Goal: Information Seeking & Learning: Learn about a topic

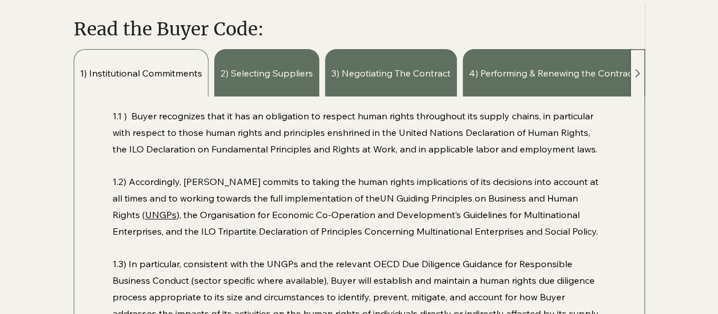
scroll to position [742, 0]
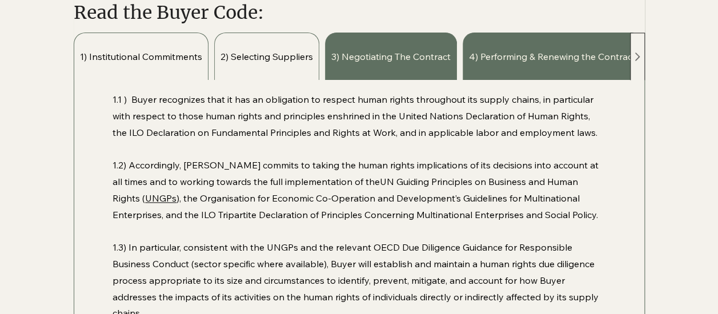
click at [268, 56] on span "2) Selecting Suppliers" at bounding box center [266, 56] width 93 height 13
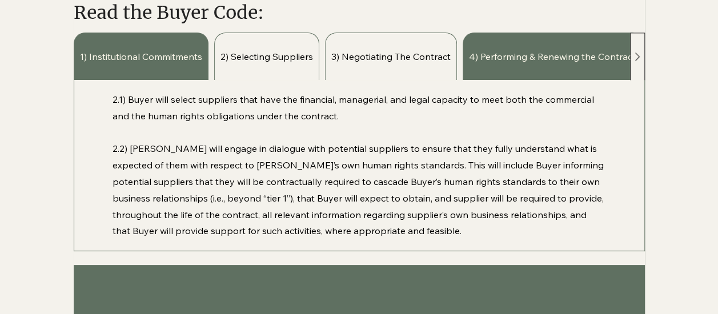
click at [392, 54] on span "3) Negotiating The Contract" at bounding box center [390, 56] width 119 height 13
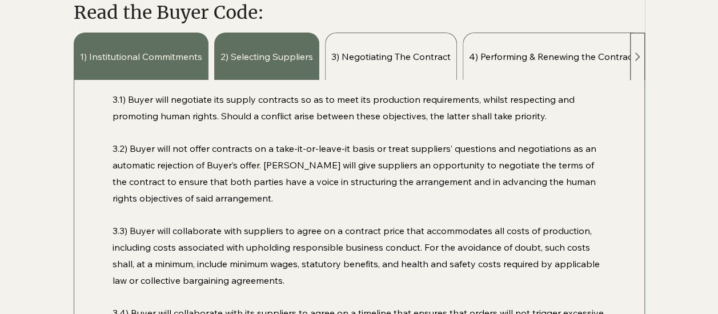
click at [542, 59] on span "4) Performing & Renewing the Contract" at bounding box center [552, 56] width 167 height 13
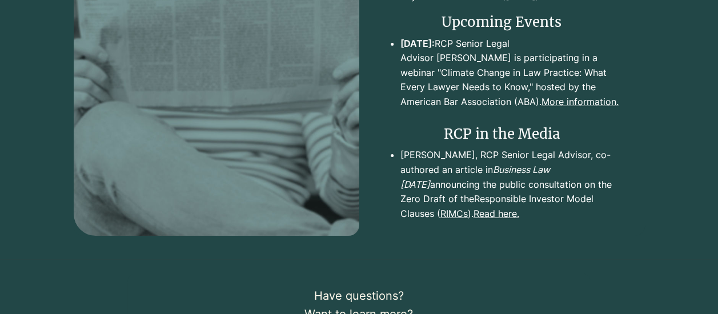
scroll to position [2056, 0]
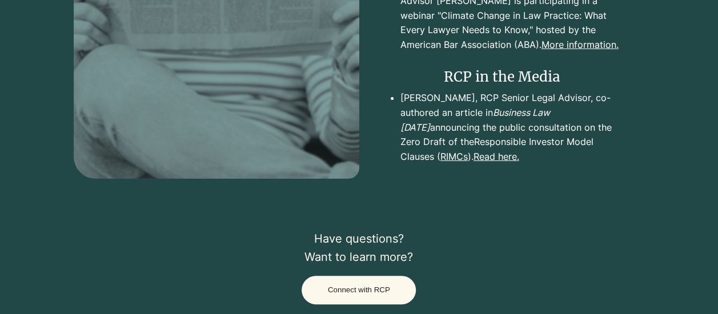
click at [473, 157] on link "Read here." at bounding box center [496, 156] width 46 height 11
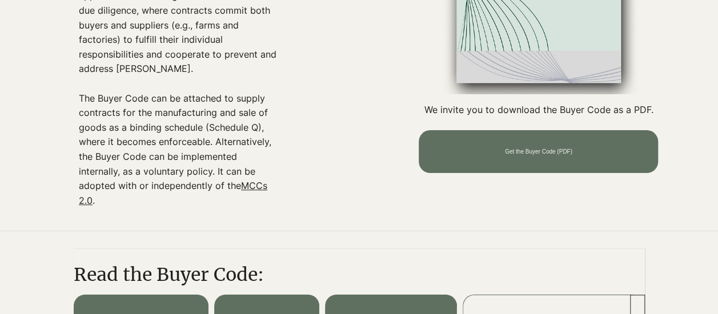
scroll to position [514, 0]
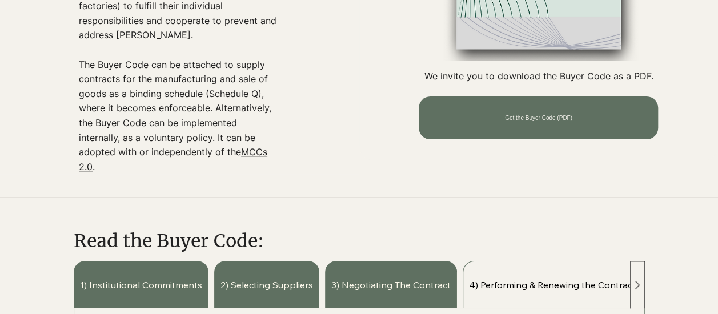
click at [254, 152] on link "MCCs 2.0" at bounding box center [173, 159] width 188 height 26
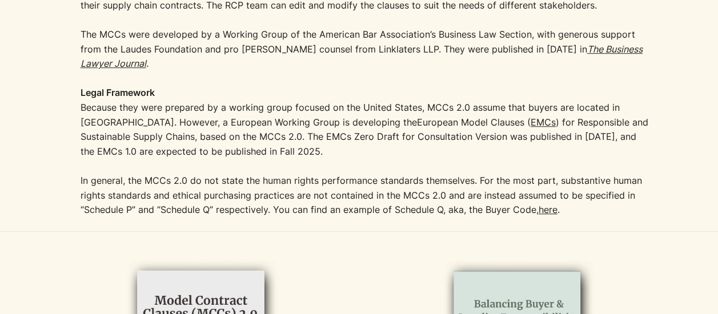
scroll to position [457, 0]
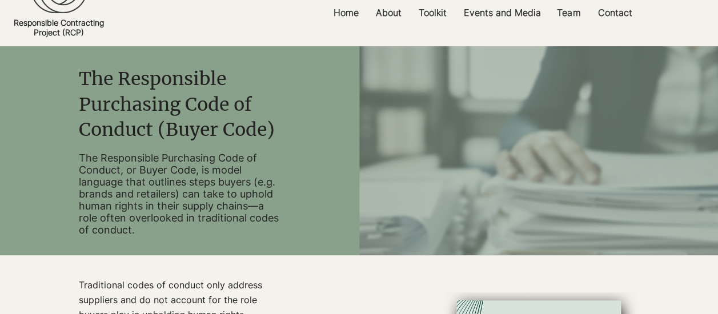
scroll to position [57, 0]
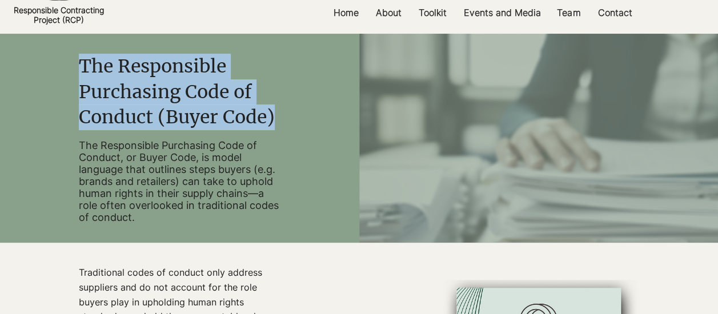
drag, startPoint x: 82, startPoint y: 59, endPoint x: 275, endPoint y: 119, distance: 202.1
click at [275, 119] on span "The Responsible Purchasing Code of Conduct (Buyer Code)" at bounding box center [177, 92] width 196 height 74
copy span "The Responsible Purchasing Code of Conduct (Buyer Code)"
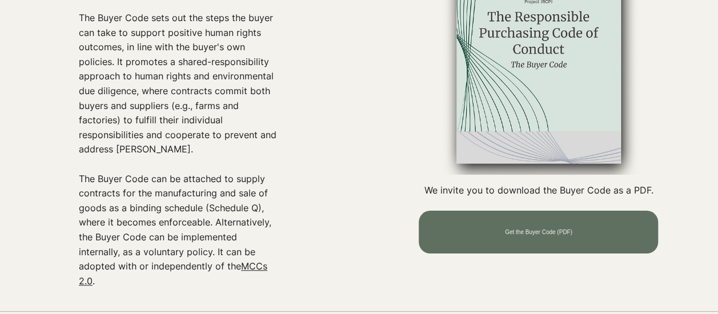
scroll to position [457, 0]
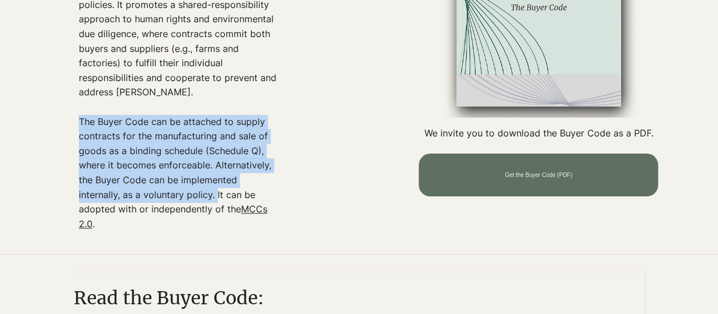
drag, startPoint x: 81, startPoint y: 124, endPoint x: 216, endPoint y: 195, distance: 152.5
click at [216, 195] on p "The Buyer Code can be attached to supply contracts for the manufacturing and sa…" at bounding box center [179, 173] width 201 height 117
copy p "The Buyer Code can be attached to supply contracts for the manufacturing and sa…"
